Goal: Task Accomplishment & Management: Complete application form

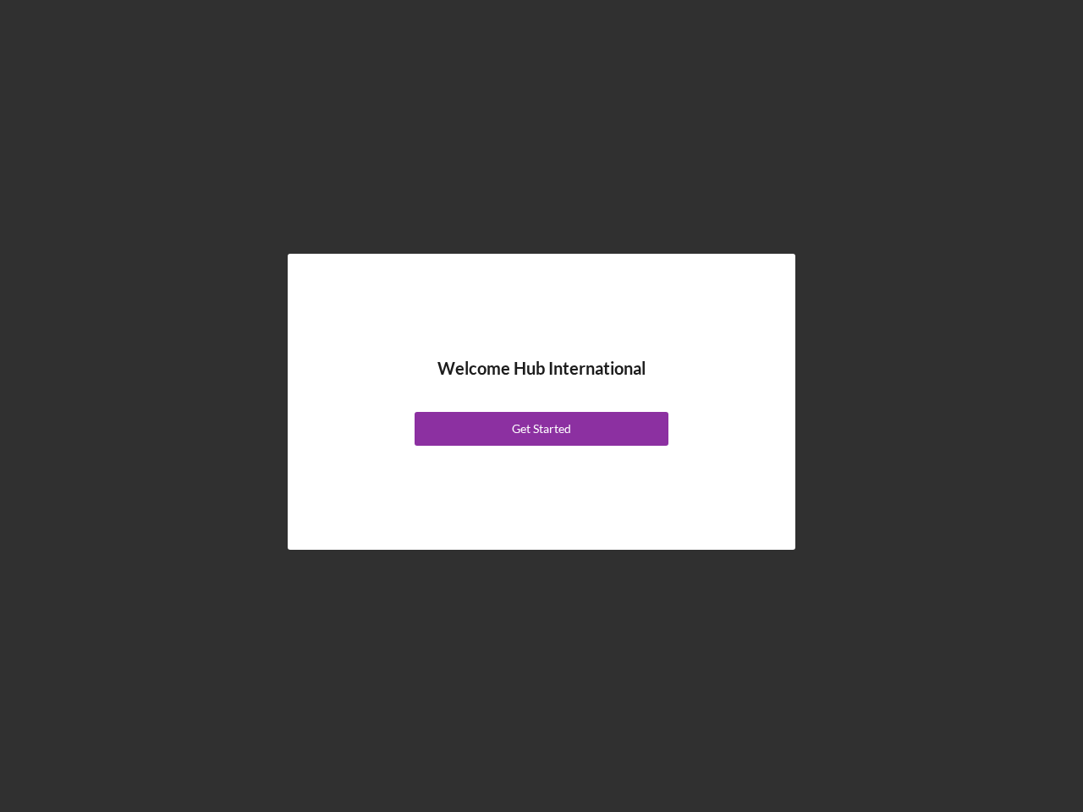
click at [542, 406] on div "Welcome Hub International Get Started" at bounding box center [541, 402] width 423 height 212
click at [542, 429] on div "Get Started" at bounding box center [541, 429] width 59 height 34
